Goal: Check status

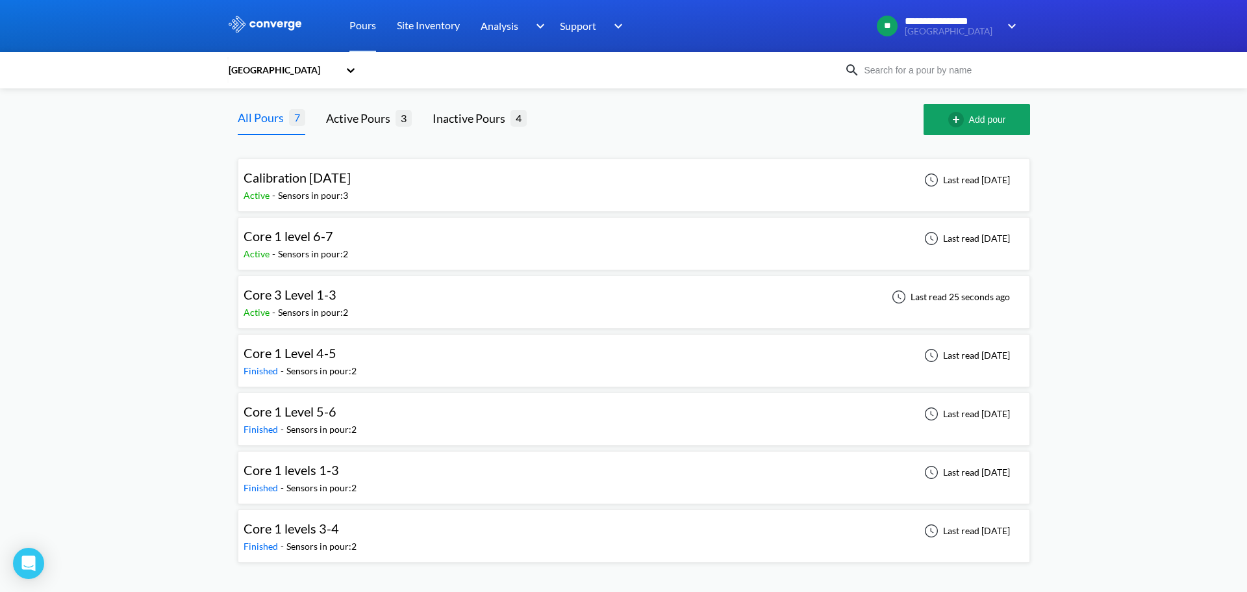
click at [476, 306] on div "Core 3 Level 1-3 Active - Sensors in pour: 2 Last read 25 seconds ago" at bounding box center [634, 302] width 781 height 42
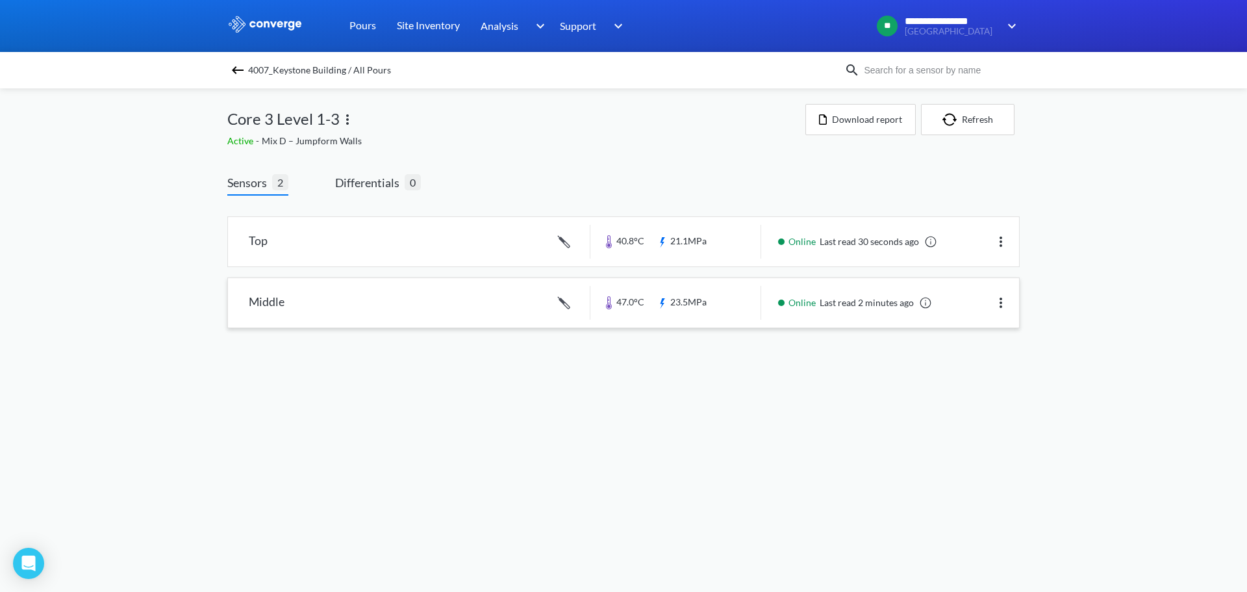
click at [496, 305] on link at bounding box center [623, 302] width 791 height 49
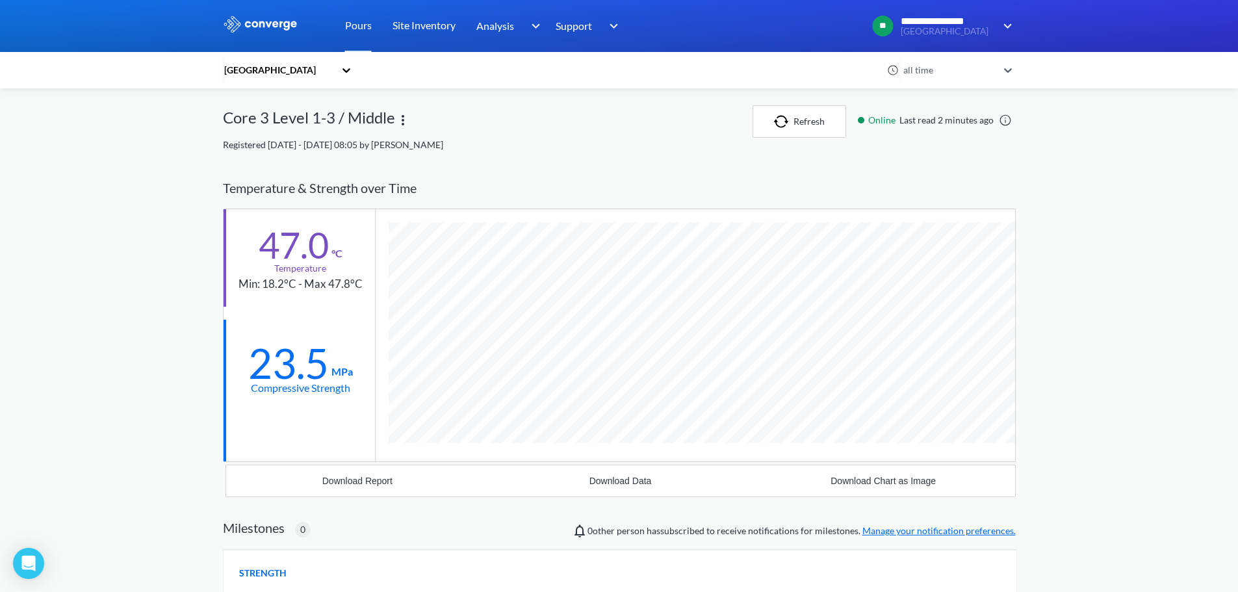
scroll to position [783, 793]
